Goal: Go to known website: Access a specific website the user already knows

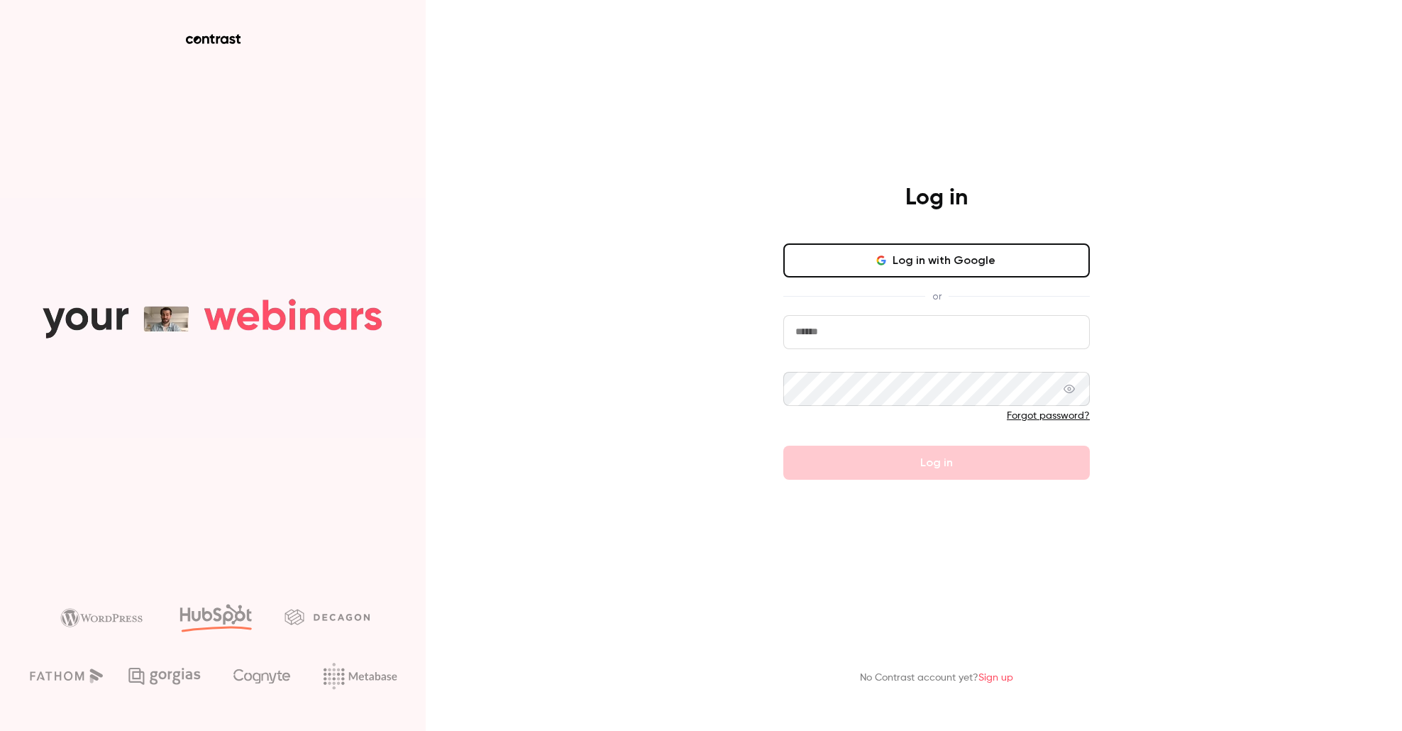
type input "**********"
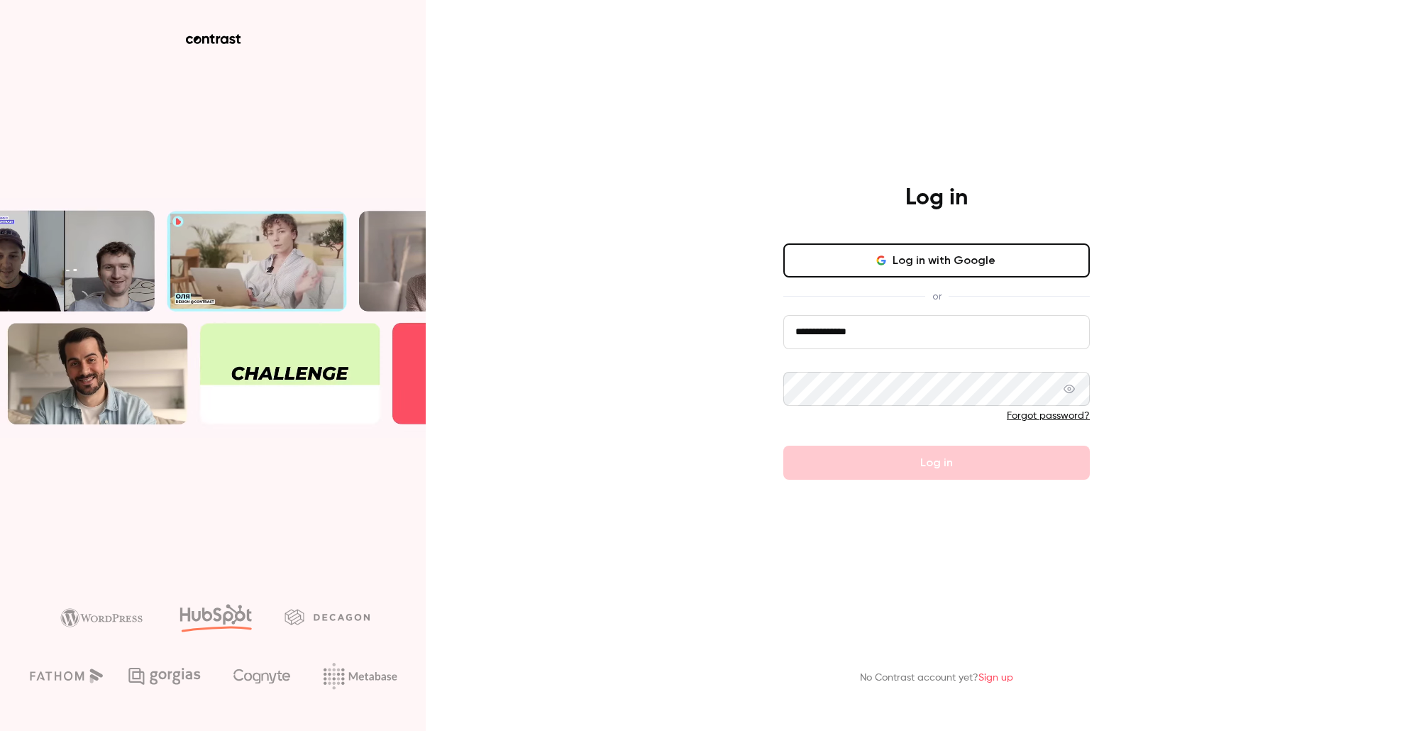
click at [923, 456] on form "**********" at bounding box center [936, 397] width 307 height 165
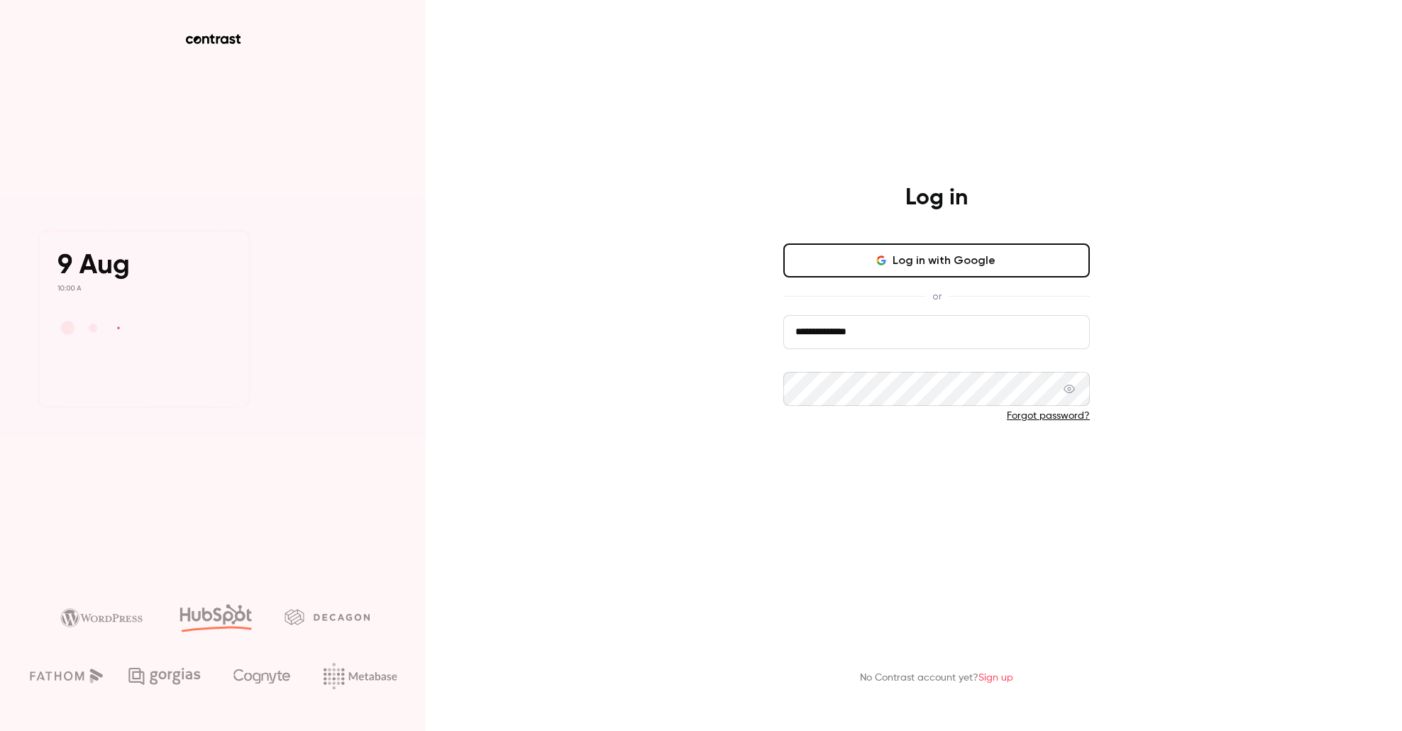
click at [917, 463] on button "Log in" at bounding box center [936, 463] width 307 height 34
